Goal: Find specific page/section

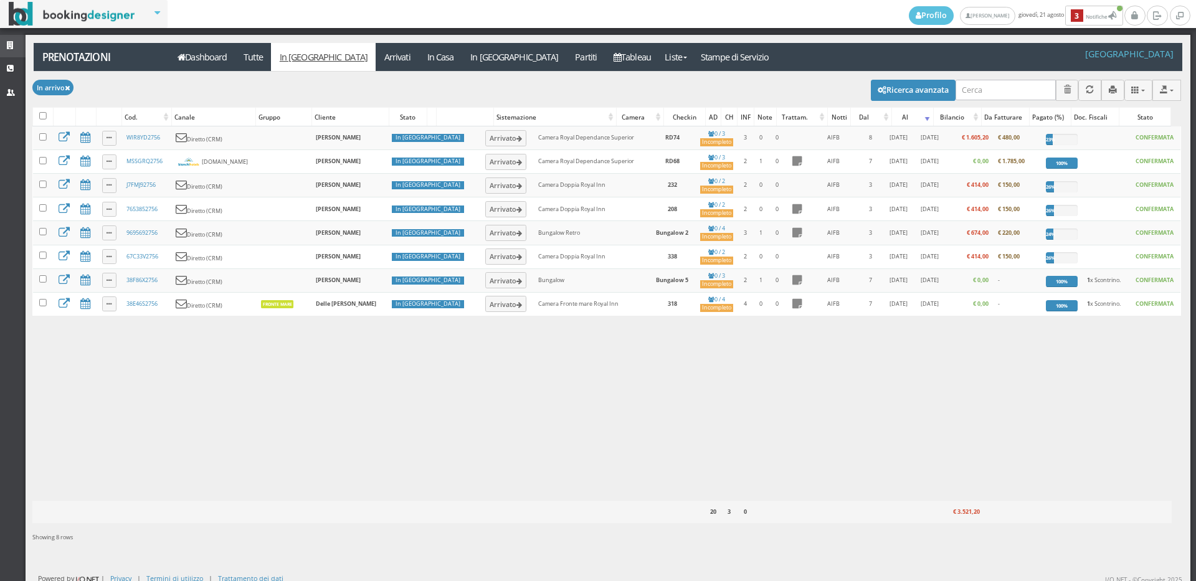
click at [2, 41] on link "Strutture" at bounding box center [13, 46] width 26 height 22
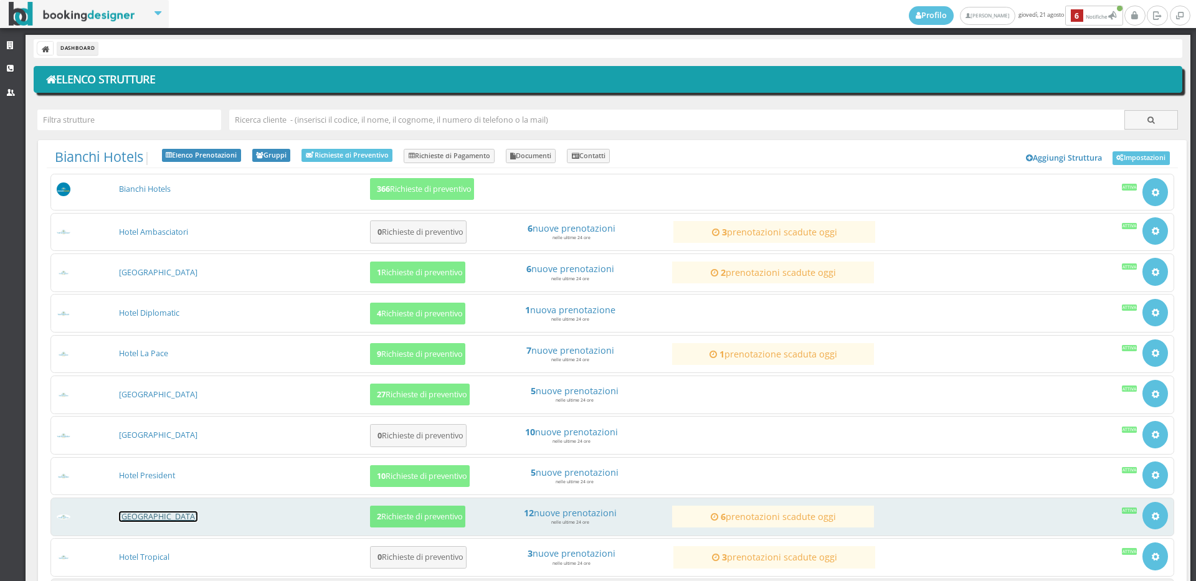
click at [166, 514] on link "[GEOGRAPHIC_DATA]" at bounding box center [158, 516] width 78 height 11
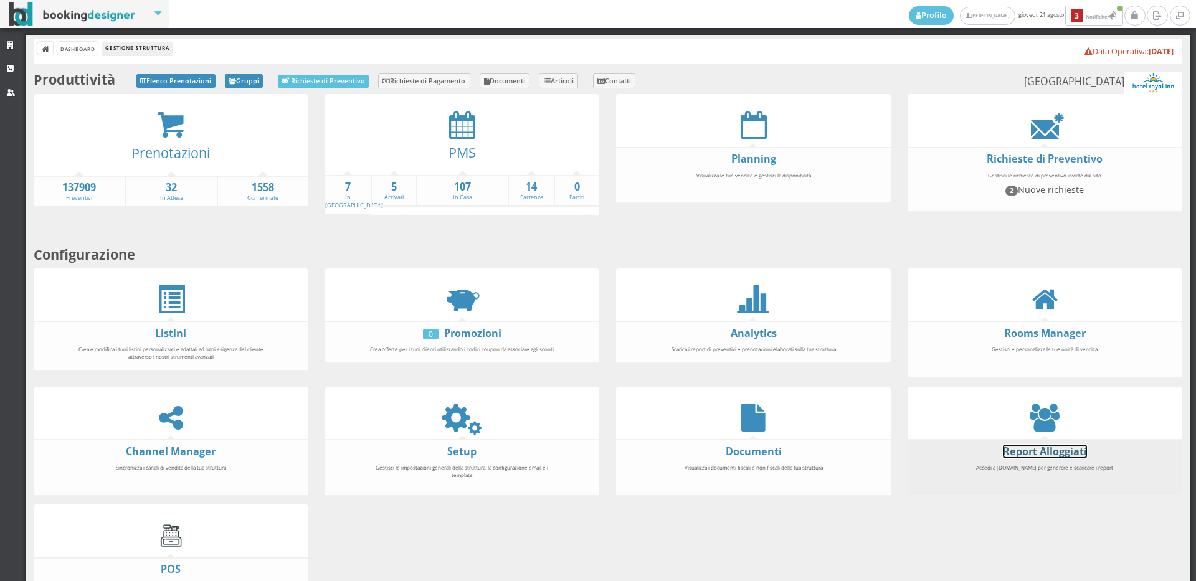
click at [1073, 445] on link "Report Alloggiati" at bounding box center [1044, 452] width 84 height 14
